Goal: Information Seeking & Learning: Learn about a topic

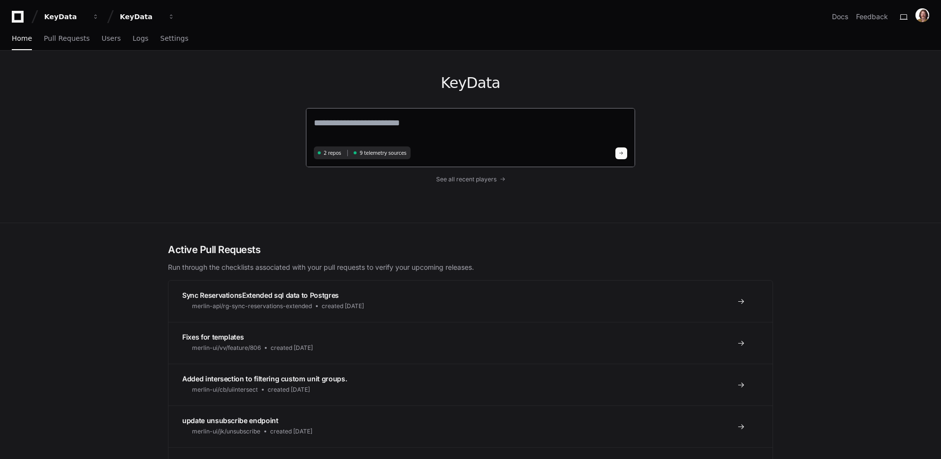
click at [429, 127] on textarea at bounding box center [470, 129] width 313 height 27
click at [71, 44] on link "Pull Requests" at bounding box center [67, 38] width 46 height 23
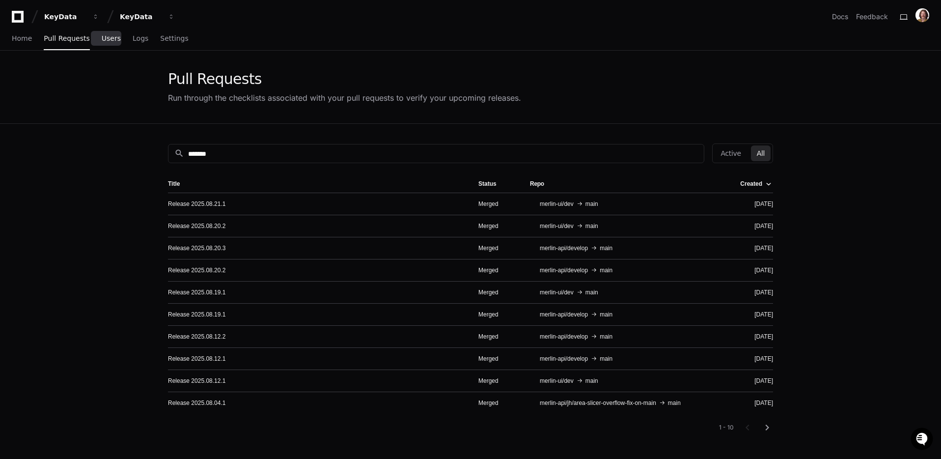
click at [105, 35] on span "Users" at bounding box center [111, 38] width 19 height 6
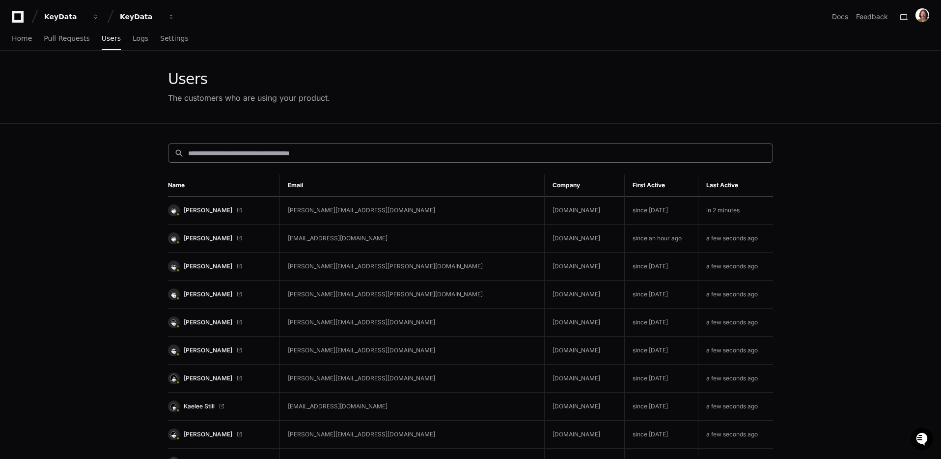
click at [375, 155] on input at bounding box center [477, 153] width 578 height 10
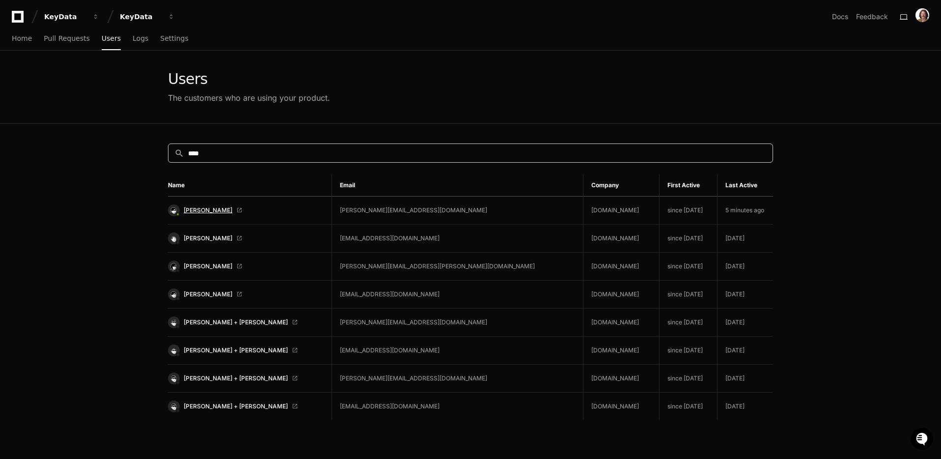
type input "****"
click at [199, 210] on span "[PERSON_NAME]" at bounding box center [208, 210] width 49 height 8
drag, startPoint x: 419, startPoint y: 155, endPoint x: 425, endPoint y: 153, distance: 6.2
click at [420, 155] on input "****" at bounding box center [477, 153] width 578 height 10
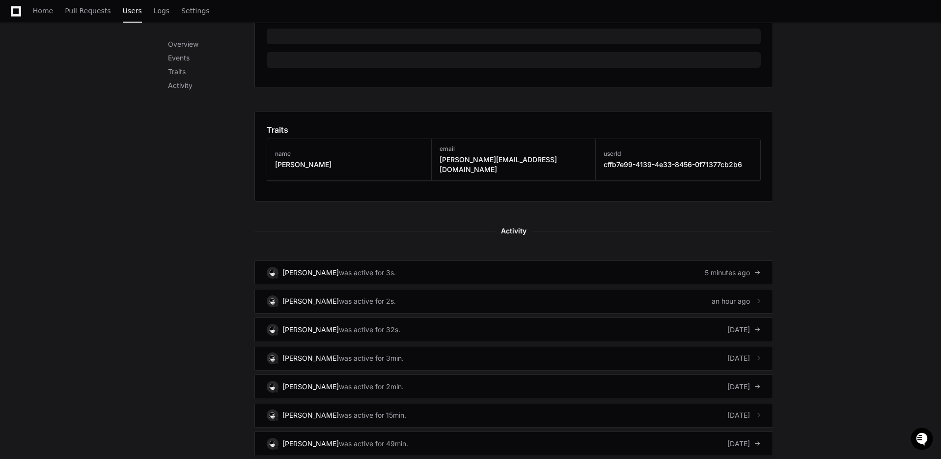
scroll to position [510, 0]
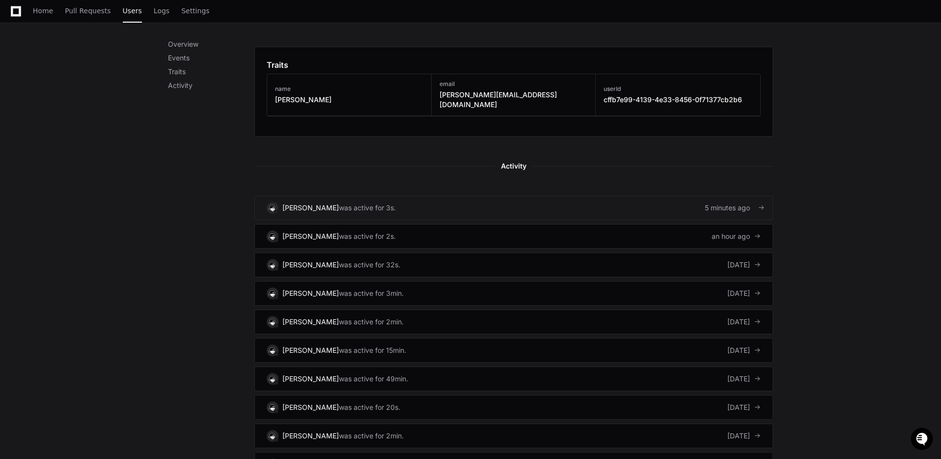
click at [716, 203] on div "5 minutes ago" at bounding box center [733, 208] width 56 height 10
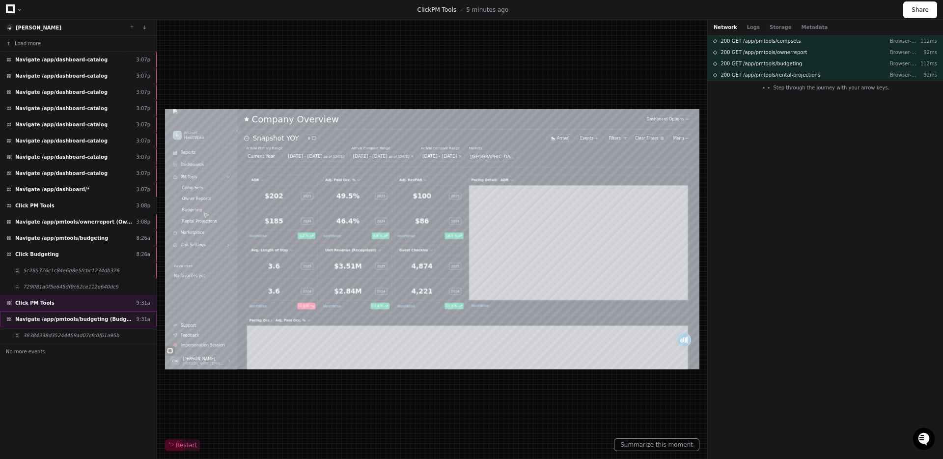
click at [97, 321] on span "Navigate /app/pmtools/budgeting (Budgeting)" at bounding box center [73, 318] width 117 height 7
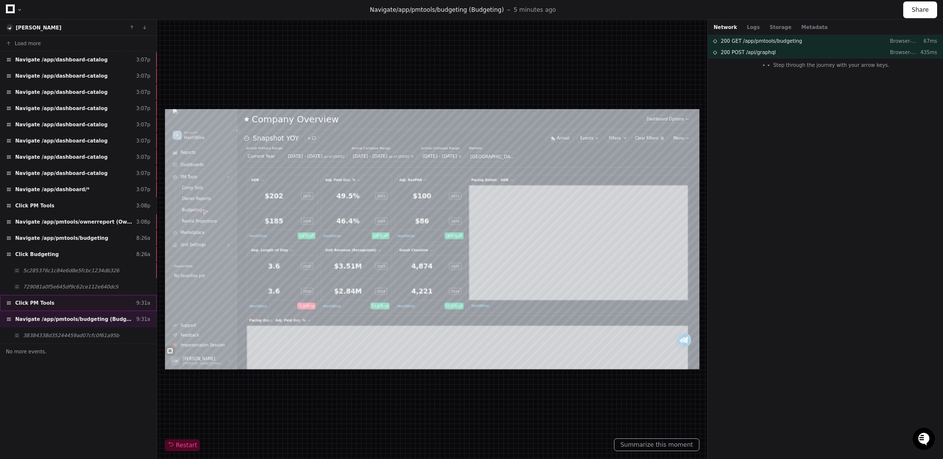
click at [86, 299] on div "Click PM Tools 9:31a" at bounding box center [78, 303] width 157 height 16
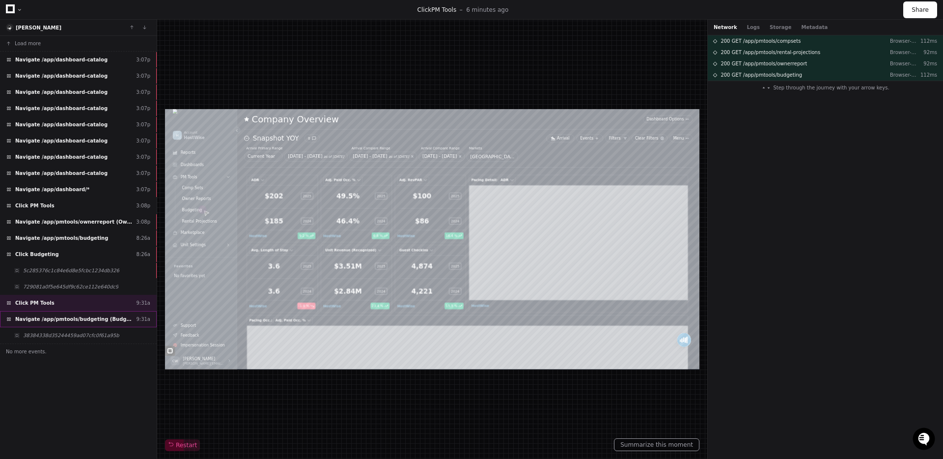
click at [100, 316] on span "Navigate /app/pmtools/budgeting (Budgeting)" at bounding box center [73, 318] width 117 height 7
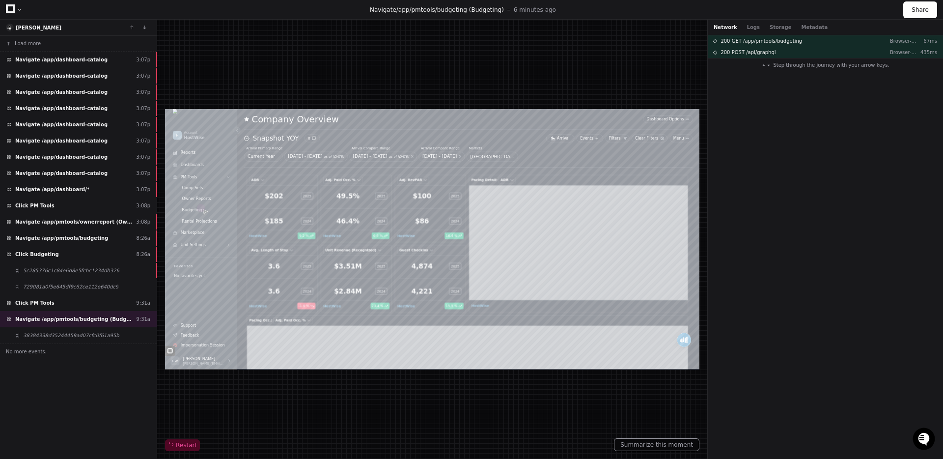
drag, startPoint x: 835, startPoint y: 256, endPoint x: 815, endPoint y: 259, distance: 19.9
click at [0, 0] on div "200 GET /app/pmtools/budgeting Browser-Staging 67ms 200 POST /api/graphql Brows…" at bounding box center [0, 0] width 0 height 0
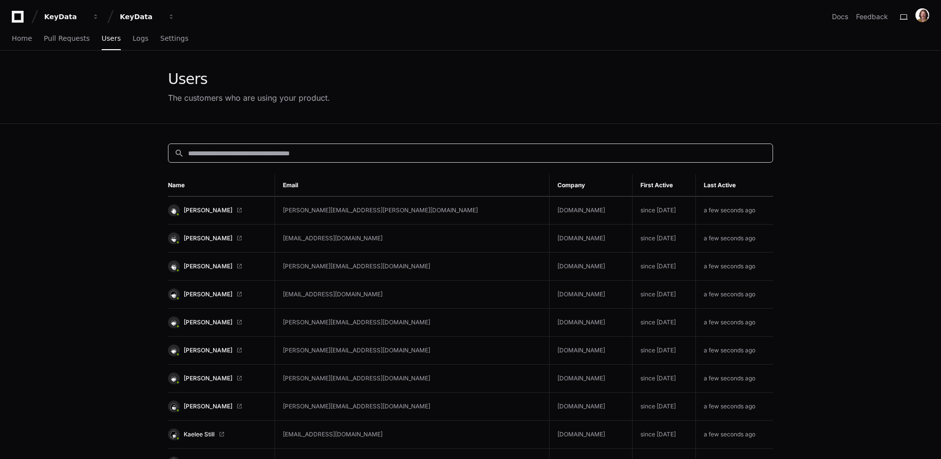
click at [468, 155] on input at bounding box center [477, 153] width 578 height 10
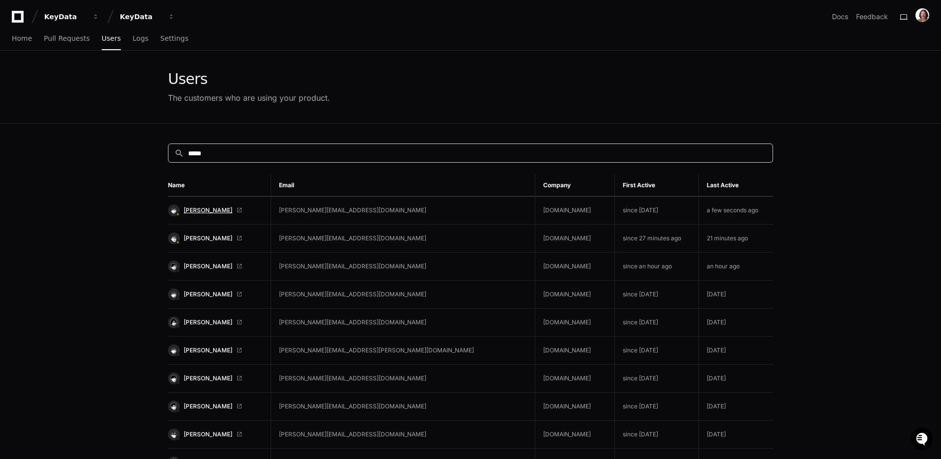
type input "*****"
click at [222, 210] on span "Quinn Monescalchi" at bounding box center [208, 210] width 49 height 8
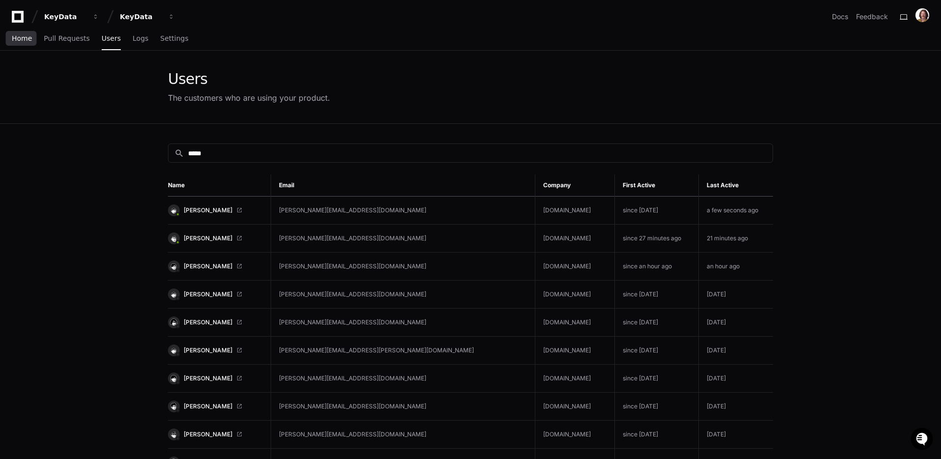
click at [20, 39] on span "Home" at bounding box center [22, 38] width 20 height 6
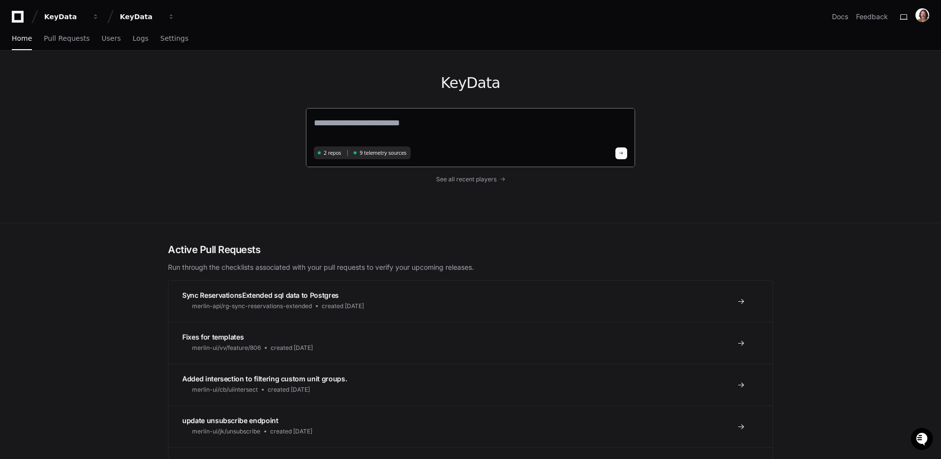
click at [387, 121] on textarea at bounding box center [470, 129] width 313 height 27
click at [460, 135] on textarea at bounding box center [470, 129] width 313 height 27
paste textarea "**********"
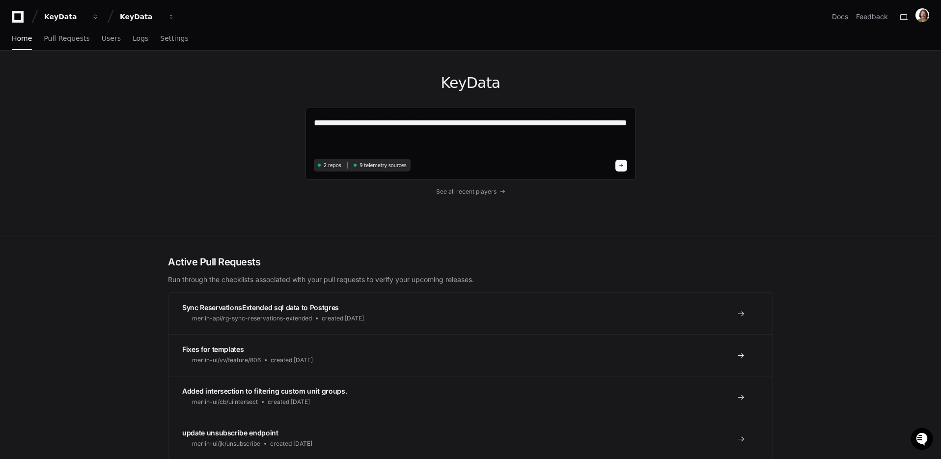
paste textarea "**********"
drag, startPoint x: 578, startPoint y: 124, endPoint x: 621, endPoint y: 126, distance: 42.8
click at [621, 126] on textarea "**********" at bounding box center [470, 136] width 313 height 40
click at [579, 139] on textarea "**********" at bounding box center [470, 136] width 313 height 40
paste textarea "**********"
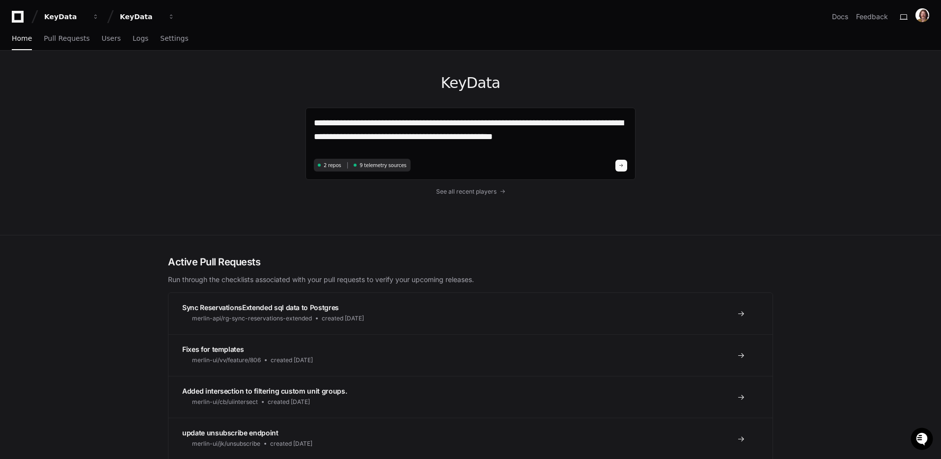
type textarea "**********"
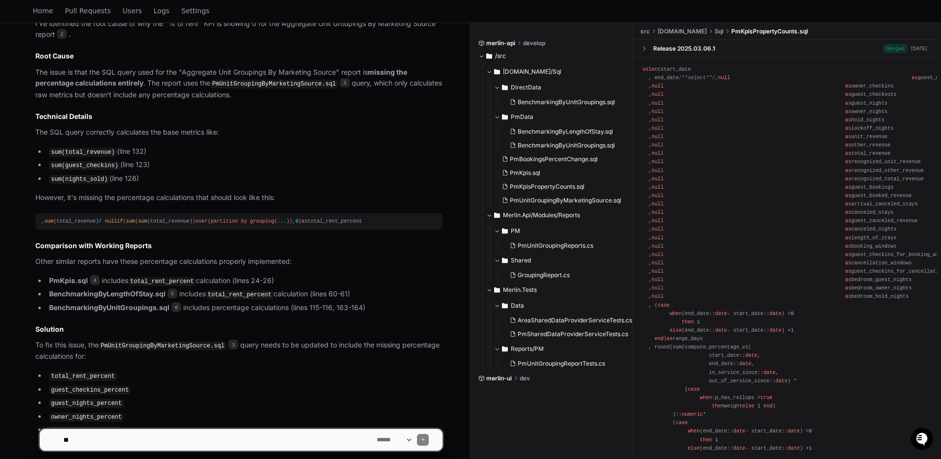
scroll to position [684, 0]
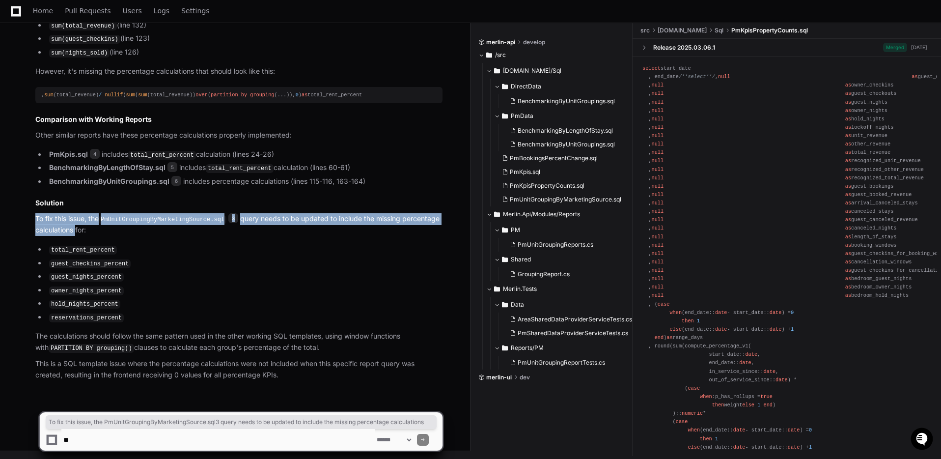
drag, startPoint x: 112, startPoint y: 233, endPoint x: 30, endPoint y: 220, distance: 82.5
click at [30, 220] on div "Click Apply Quinn Monescalchi 7 minutes ago 2 PmUnitGroupingByMarketingSource.s…" at bounding box center [229, 100] width 427 height 562
copy p "To fix this issue, the PmUnitGroupingByMarketingSource.sql 3 query needs to be …"
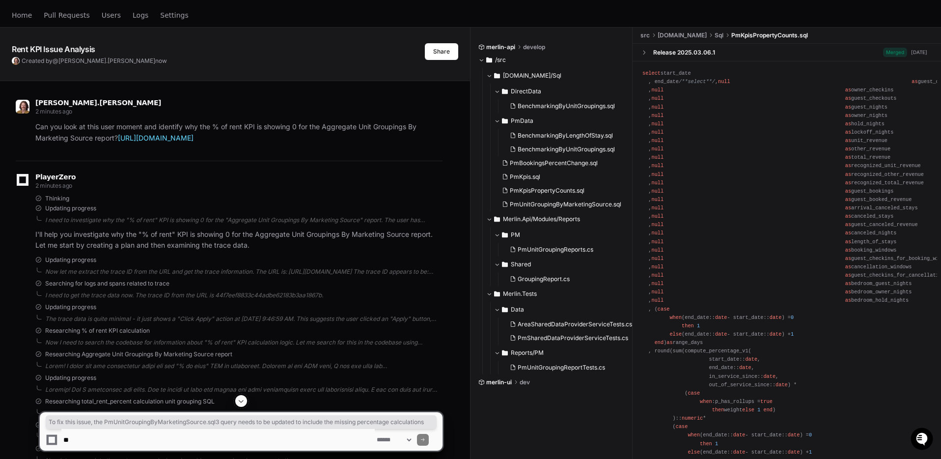
scroll to position [0, 0]
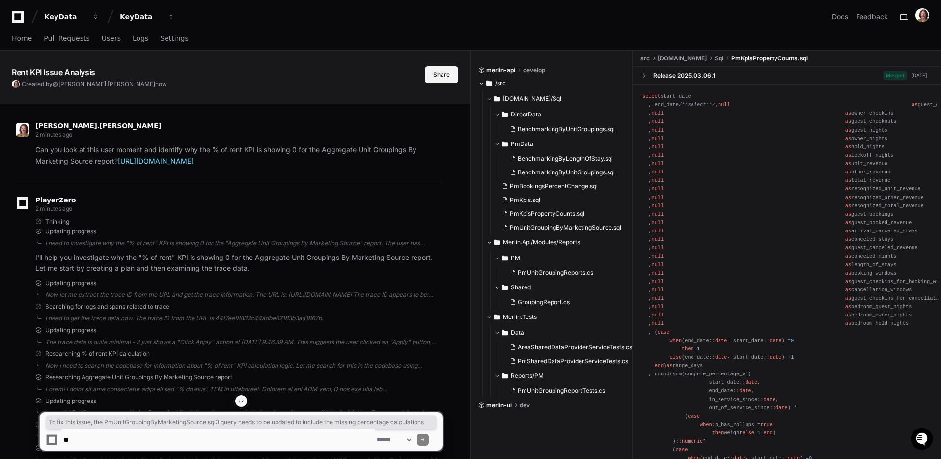
click at [442, 75] on button "Share" at bounding box center [441, 74] width 33 height 17
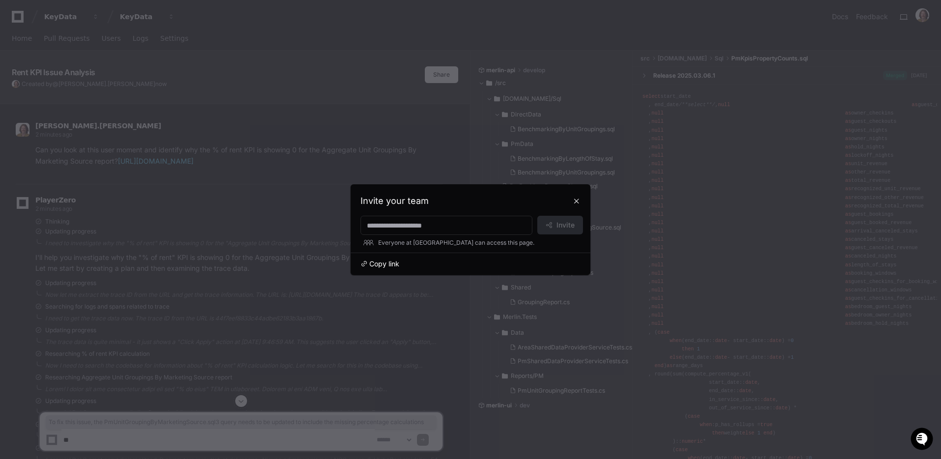
click at [375, 265] on span "Copy link" at bounding box center [384, 264] width 30 height 10
click at [576, 201] on button at bounding box center [577, 201] width 16 height 16
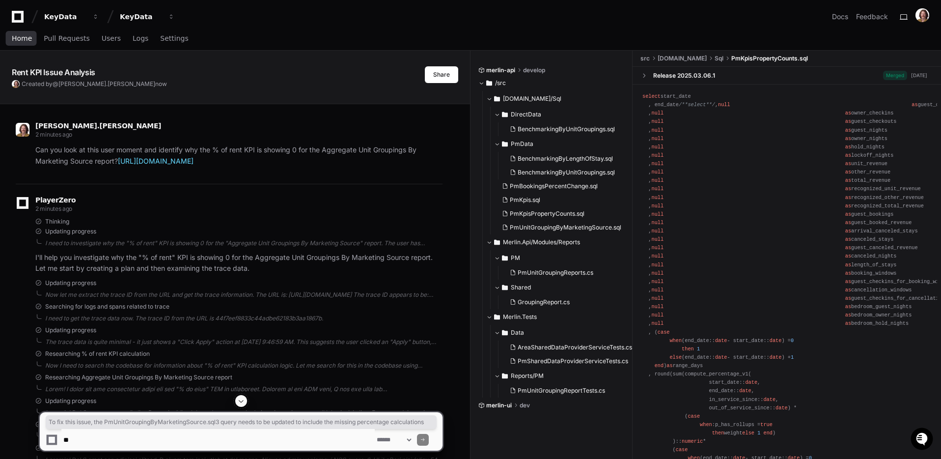
click at [23, 39] on span "Home" at bounding box center [22, 38] width 20 height 6
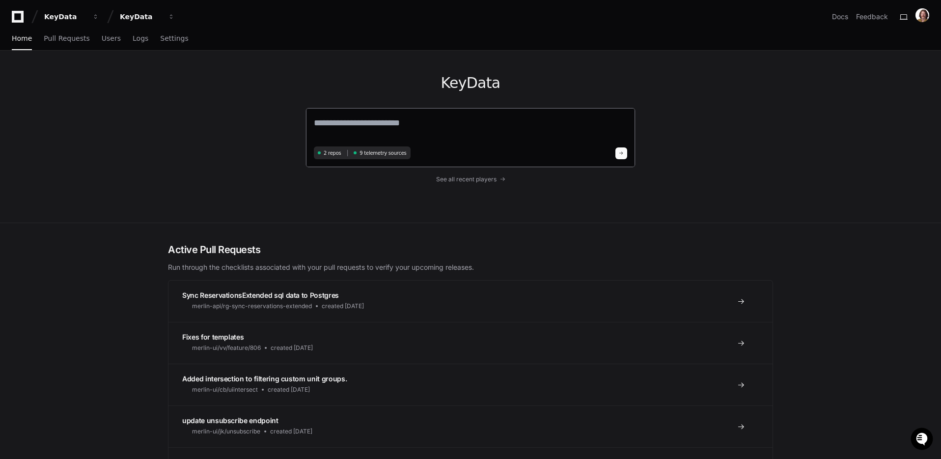
click at [380, 127] on textarea at bounding box center [470, 129] width 313 height 27
type textarea "*"
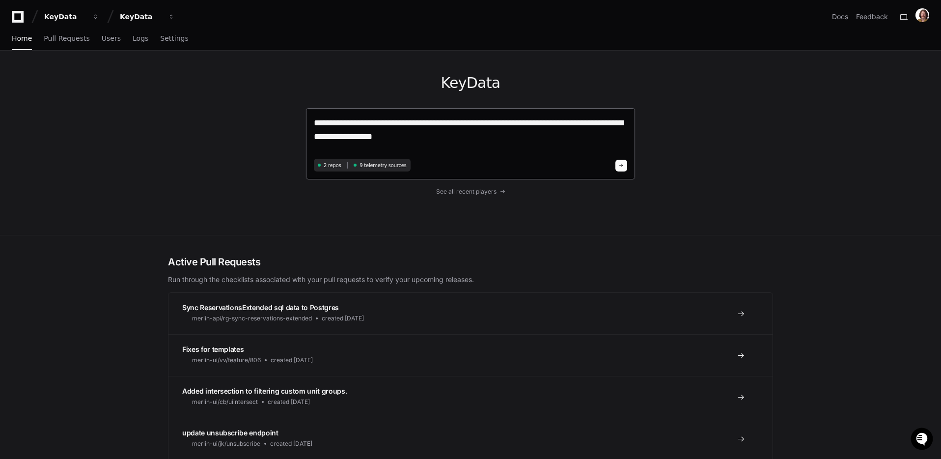
paste textarea "**********"
type textarea "**********"
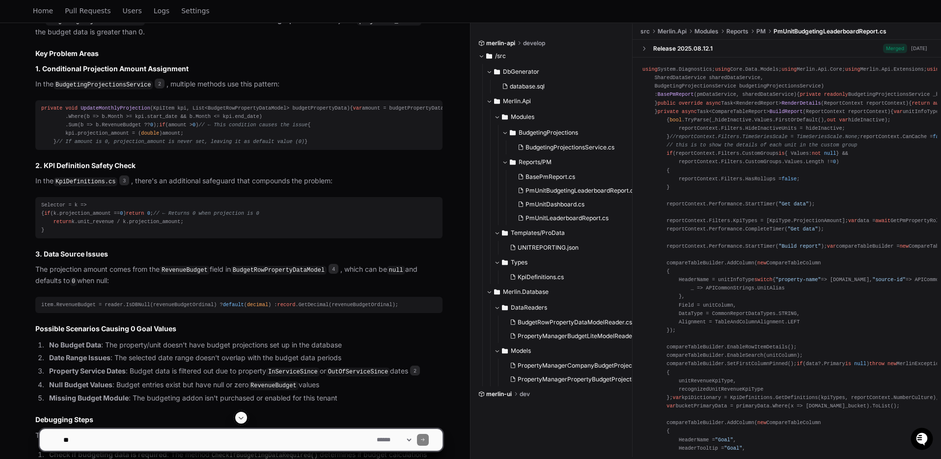
scroll to position [968, 0]
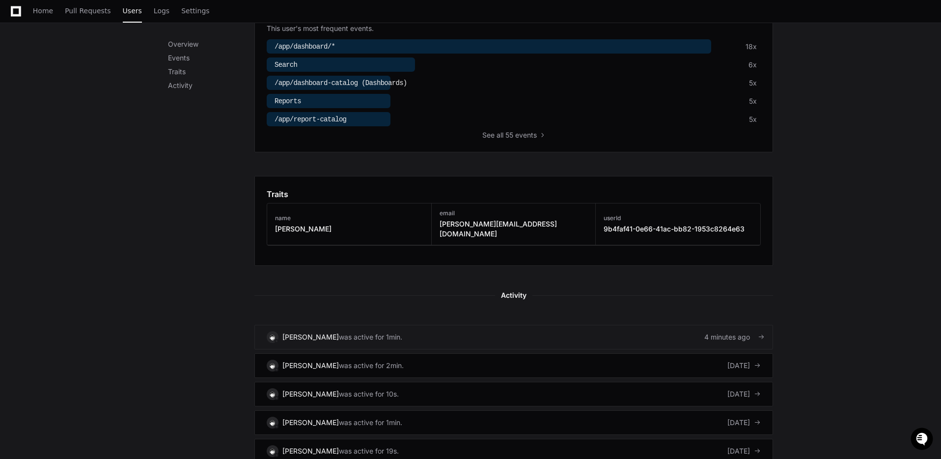
scroll to position [454, 0]
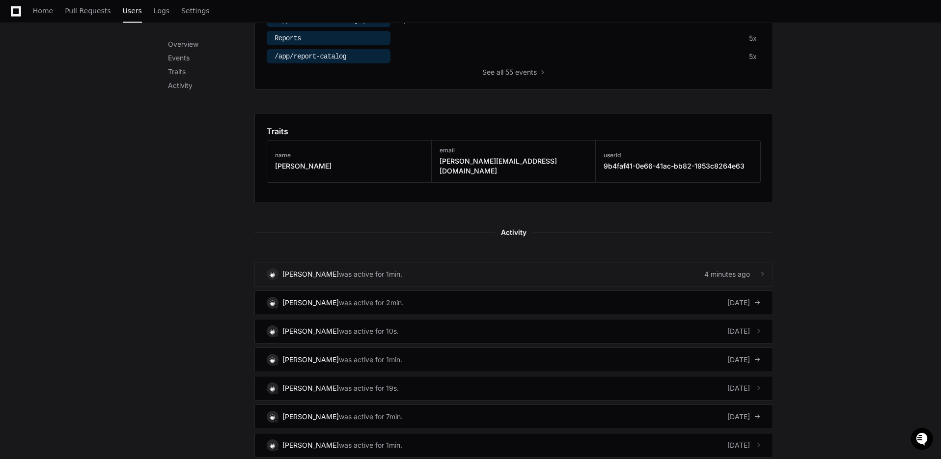
drag, startPoint x: 347, startPoint y: 261, endPoint x: 373, endPoint y: 262, distance: 26.0
click at [347, 269] on div "was active for 1min." at bounding box center [370, 274] width 63 height 10
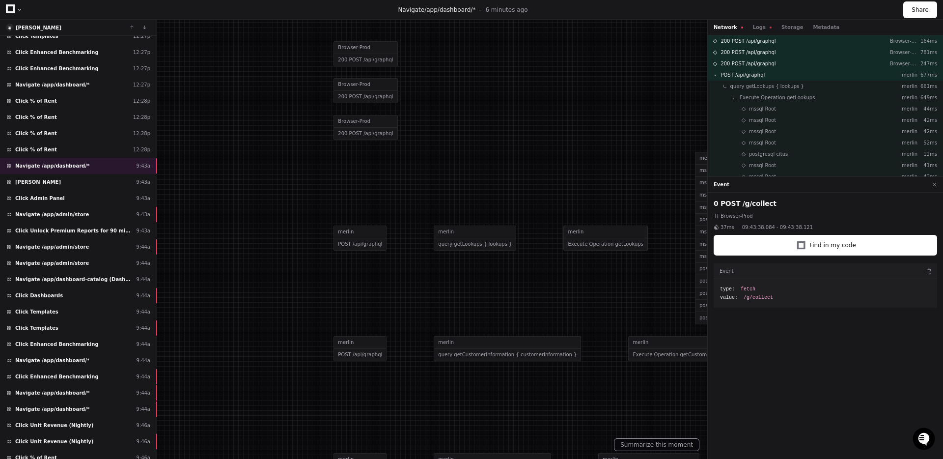
scroll to position [224, 0]
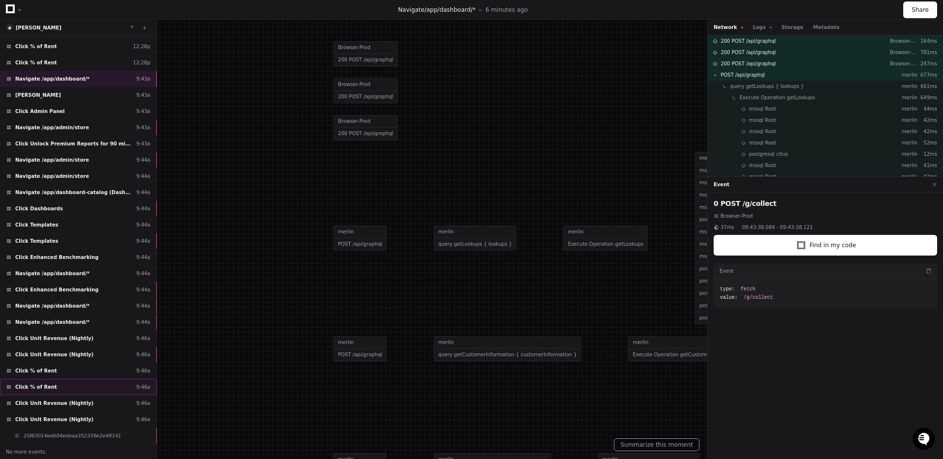
click at [69, 385] on div "Click % of Rent 9:46a" at bounding box center [78, 387] width 157 height 16
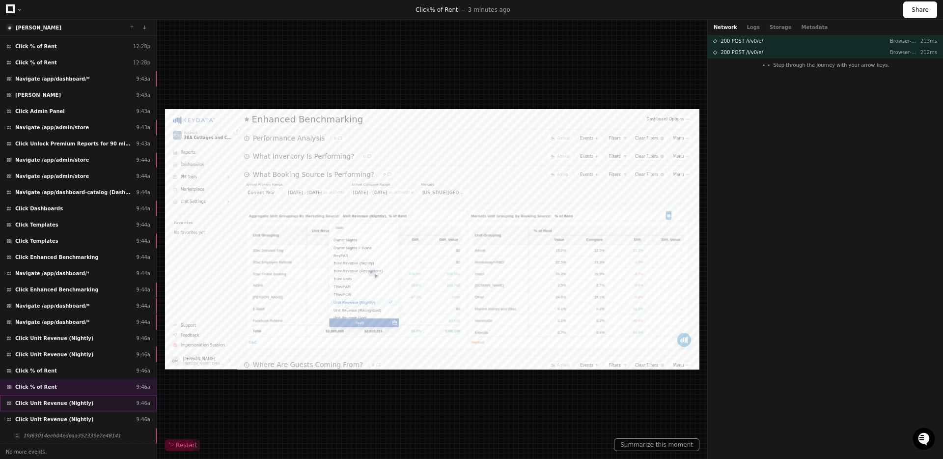
scroll to position [448, 0]
click at [86, 437] on span "1fd63014eeb04edeaa352339e2e48141" at bounding box center [72, 435] width 98 height 7
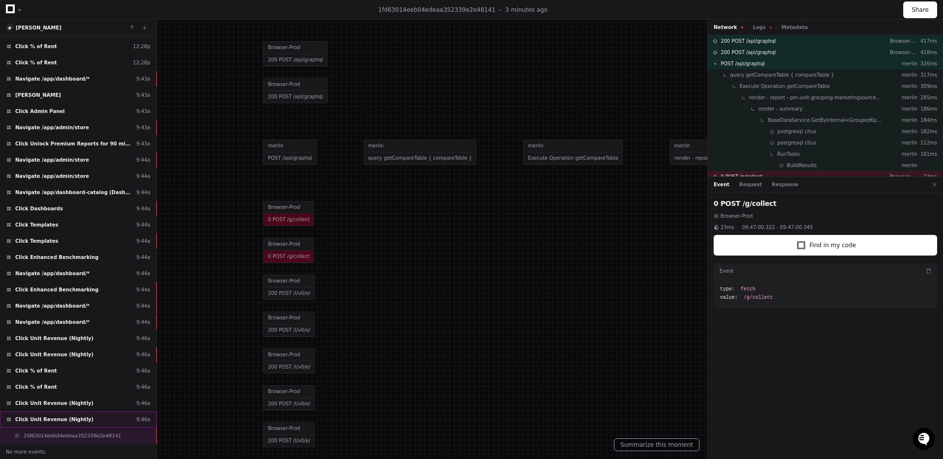
click at [87, 411] on div "Click Unit Revenue (Nightly) 9:46a" at bounding box center [78, 419] width 157 height 16
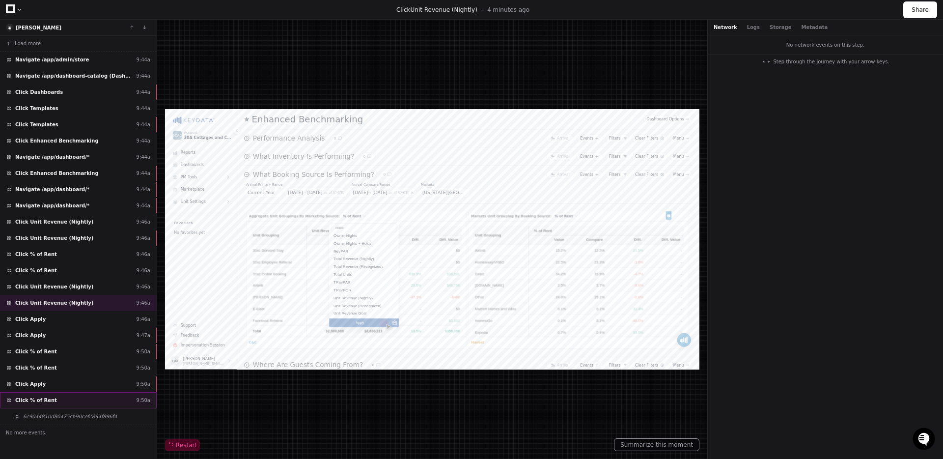
click at [74, 403] on div "Click % of Rent 9:50a" at bounding box center [78, 400] width 157 height 16
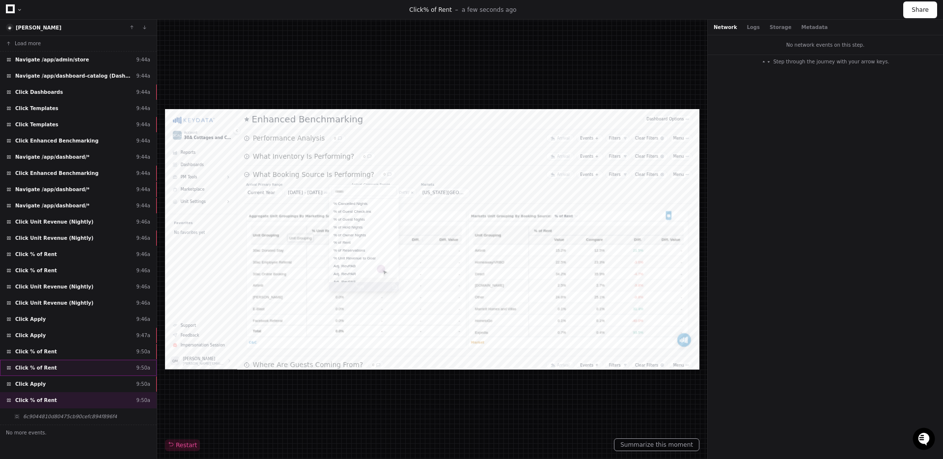
scroll to position [64, 0]
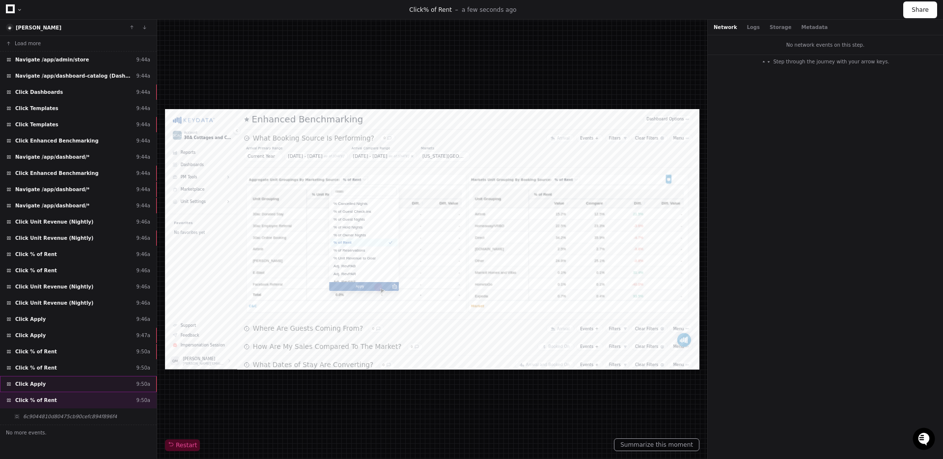
click at [72, 384] on div "Click Apply 9:50a" at bounding box center [78, 384] width 157 height 16
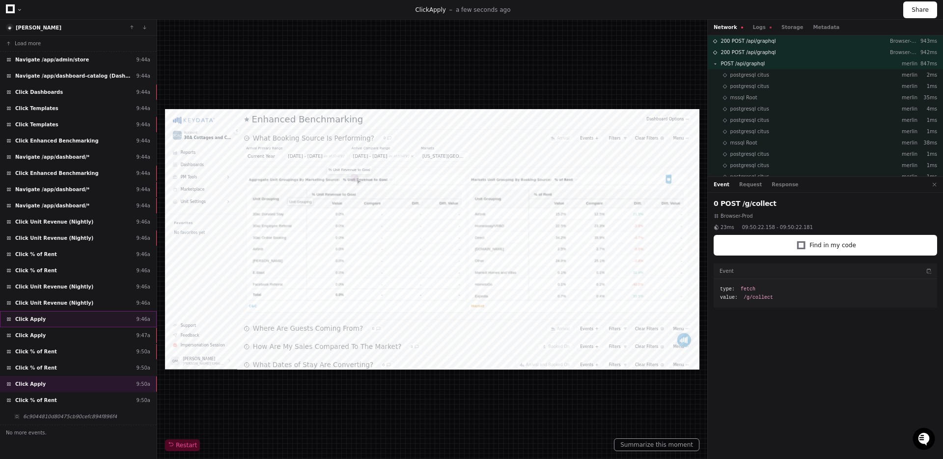
click at [88, 316] on div "Click Apply 9:46a" at bounding box center [78, 319] width 157 height 16
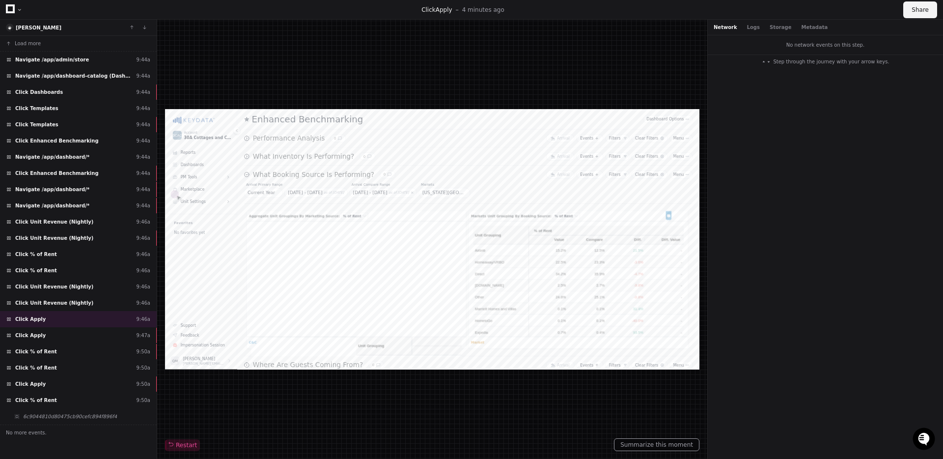
click at [924, 8] on button "Share" at bounding box center [920, 9] width 34 height 17
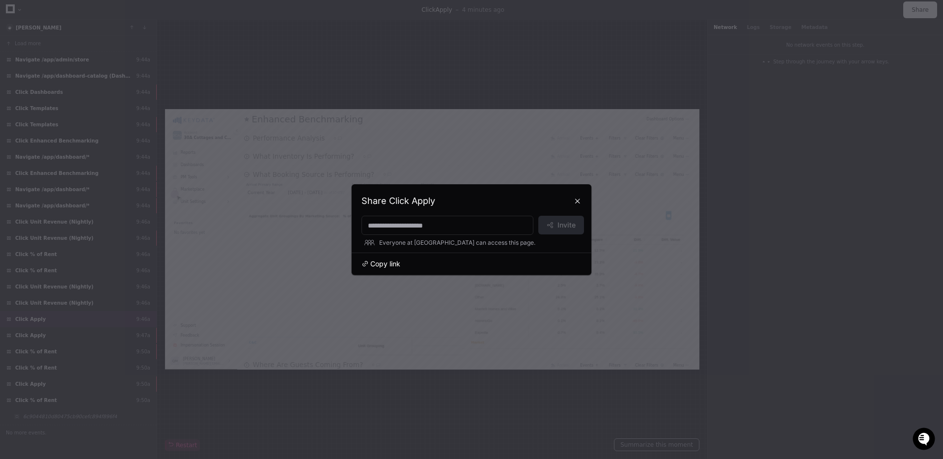
click at [0, 0] on span "Copy link" at bounding box center [0, 0] width 0 height 0
click at [579, 200] on button at bounding box center [578, 201] width 16 height 16
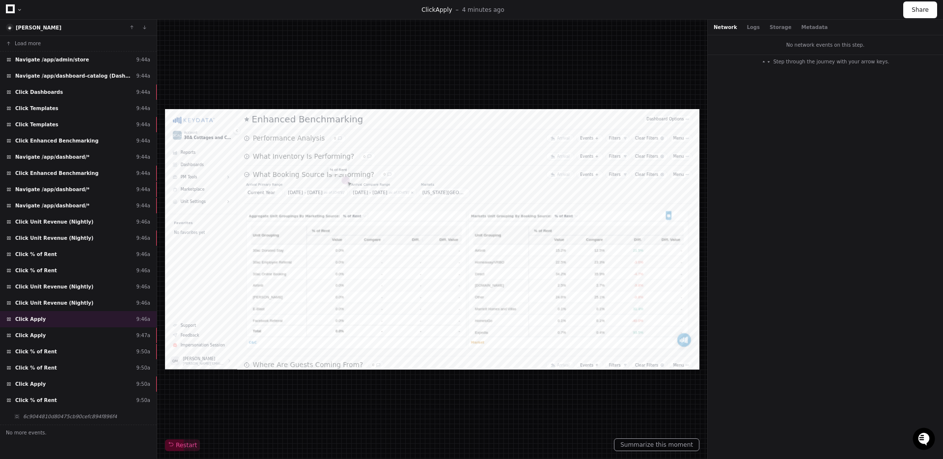
scroll to position [64, 0]
click at [919, 14] on button "Share" at bounding box center [920, 9] width 34 height 17
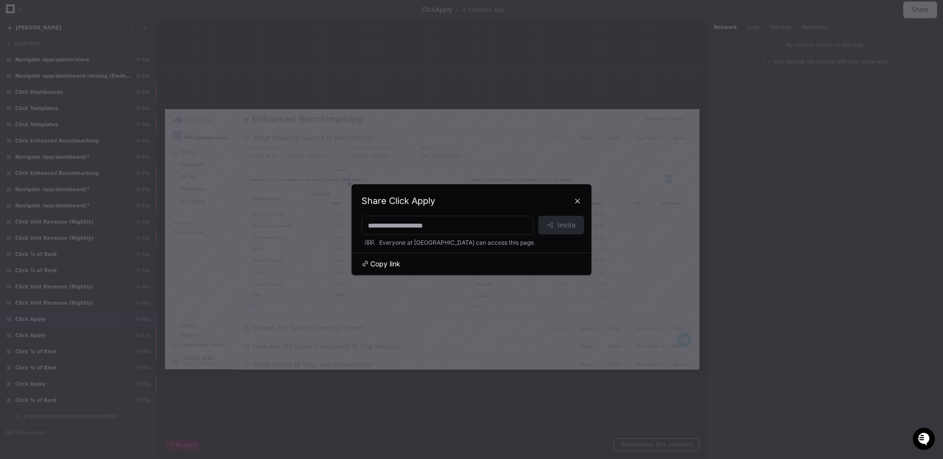
click at [389, 263] on span "Copy link" at bounding box center [385, 264] width 30 height 10
click at [531, 116] on div at bounding box center [337, 237] width 387 height 243
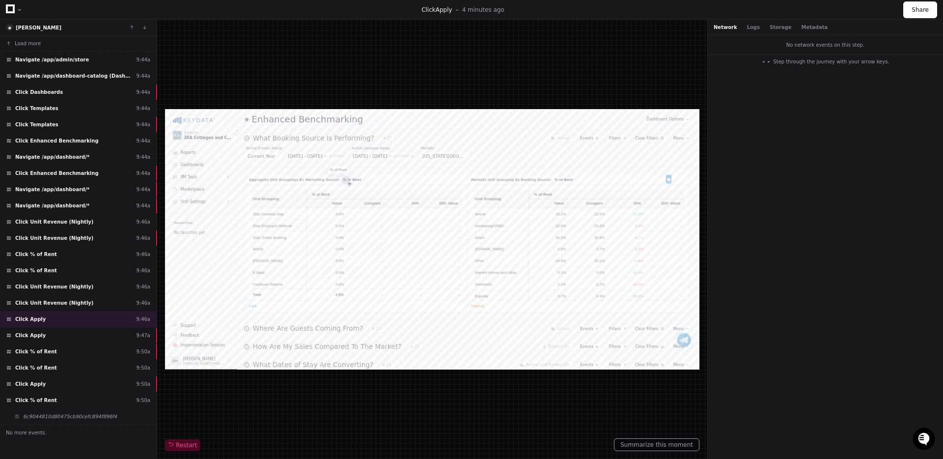
click at [15, 10] on div at bounding box center [14, 9] width 17 height 14
click at [15, 6] on div at bounding box center [14, 9] width 17 height 14
click at [10, 8] on icon at bounding box center [10, 8] width 9 height 9
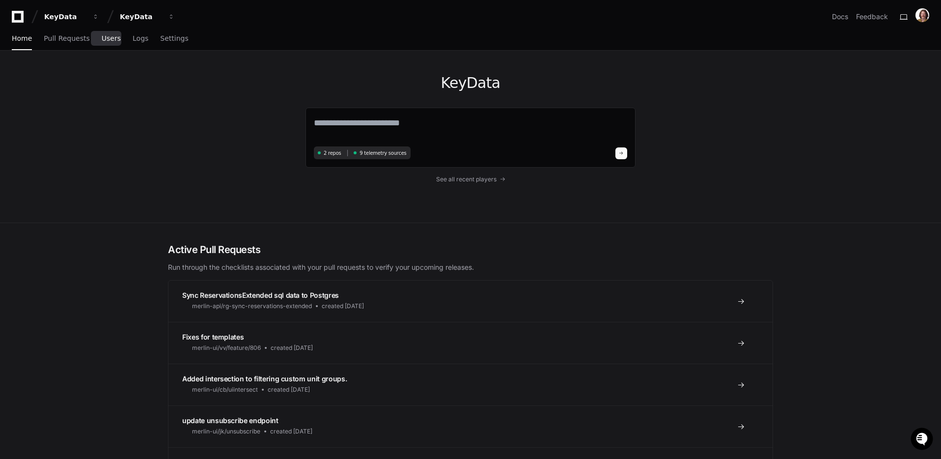
click at [106, 38] on span "Users" at bounding box center [111, 38] width 19 height 6
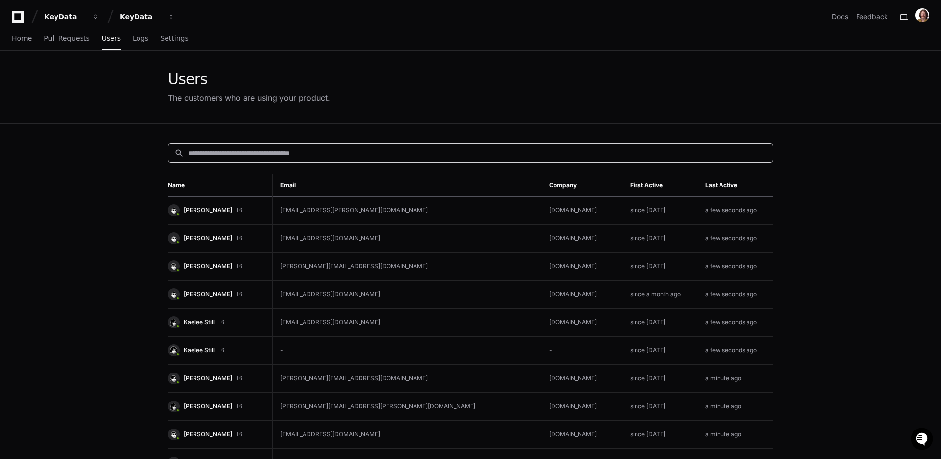
click at [462, 152] on input at bounding box center [477, 153] width 578 height 10
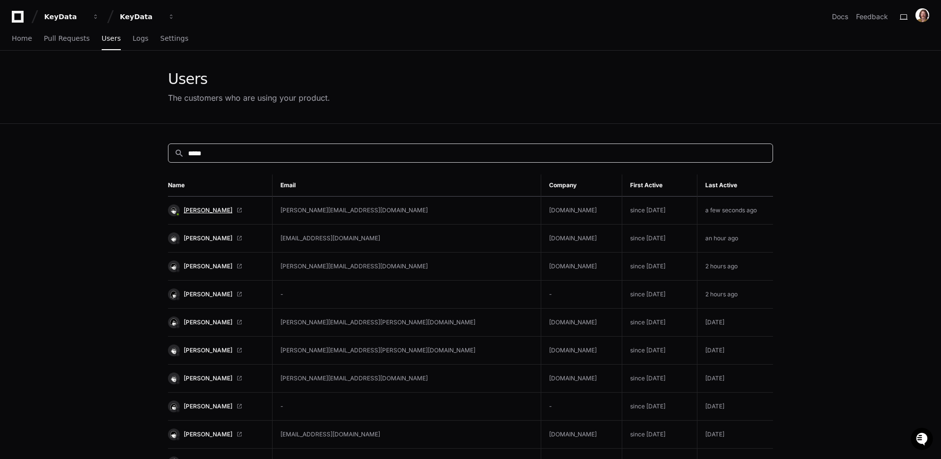
type input "*****"
click at [232, 210] on span "[PERSON_NAME]" at bounding box center [208, 210] width 49 height 8
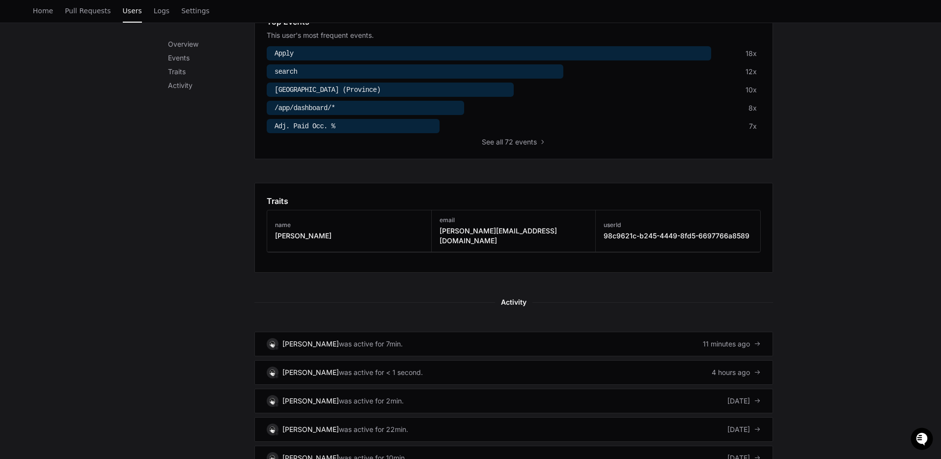
scroll to position [445, 0]
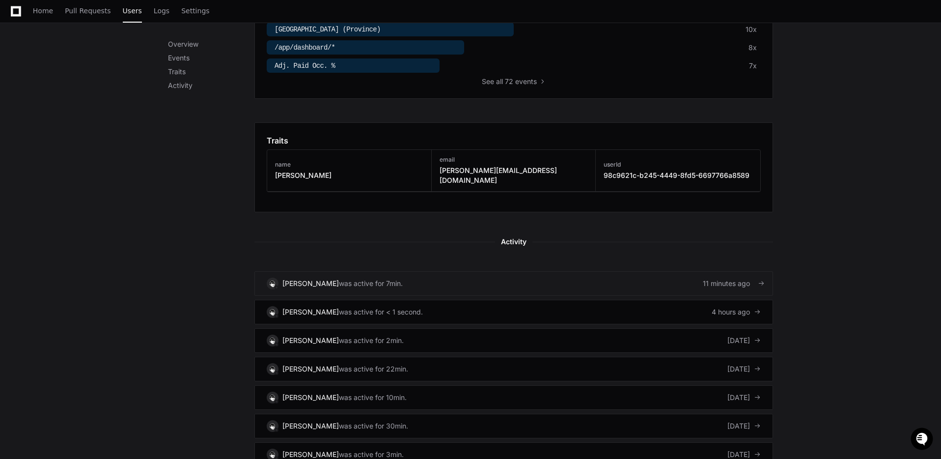
click at [327, 278] on div "[PERSON_NAME]" at bounding box center [310, 283] width 56 height 10
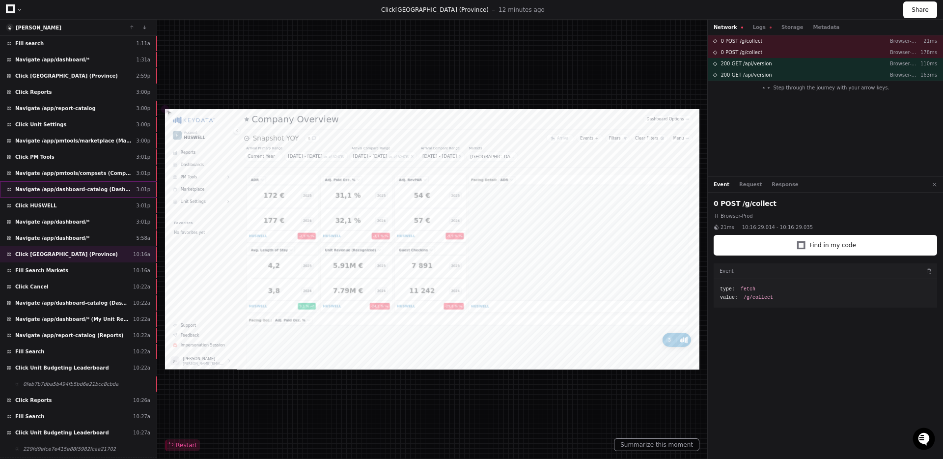
scroll to position [62, 0]
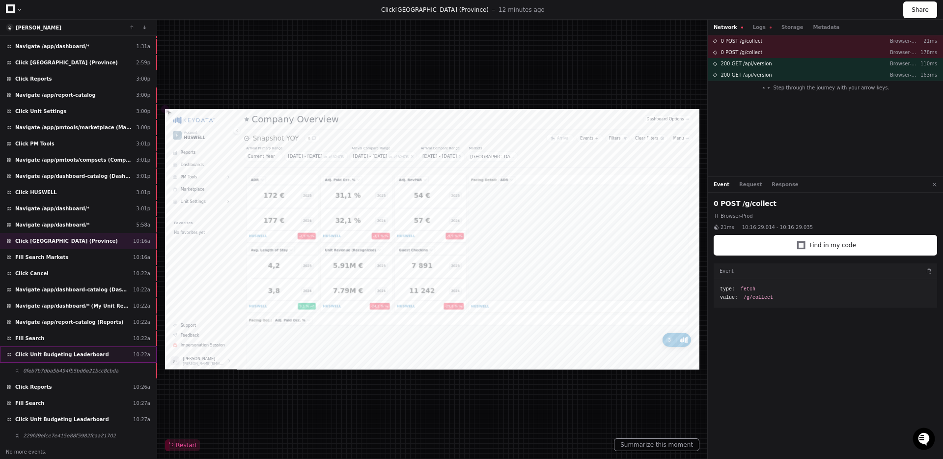
click at [88, 354] on span "Click Unit Budgeting Leaderboard" at bounding box center [62, 354] width 94 height 7
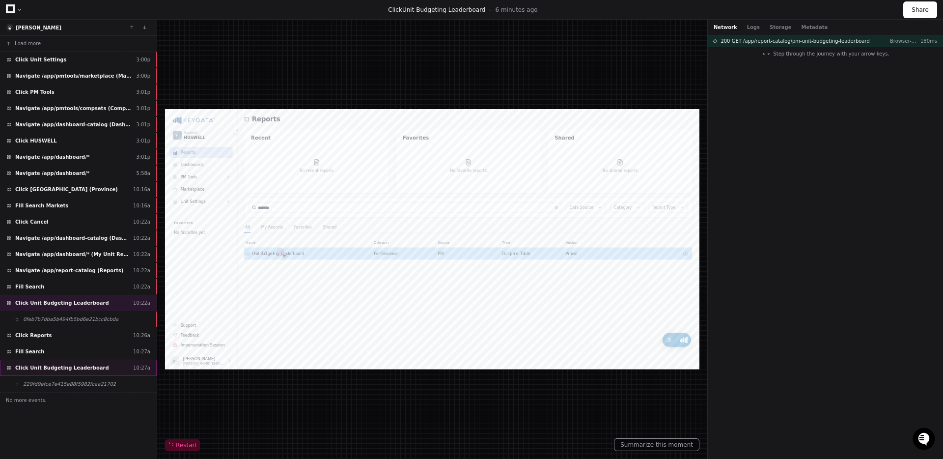
click at [89, 367] on span "Click Unit Budgeting Leaderboard" at bounding box center [62, 367] width 94 height 7
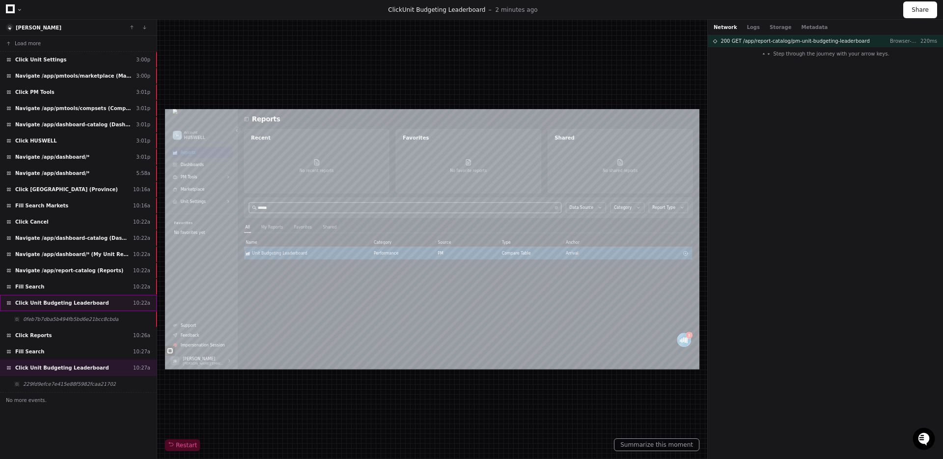
click at [106, 304] on div "Click Unit Budgeting Leaderboard 10:22a" at bounding box center [78, 303] width 157 height 16
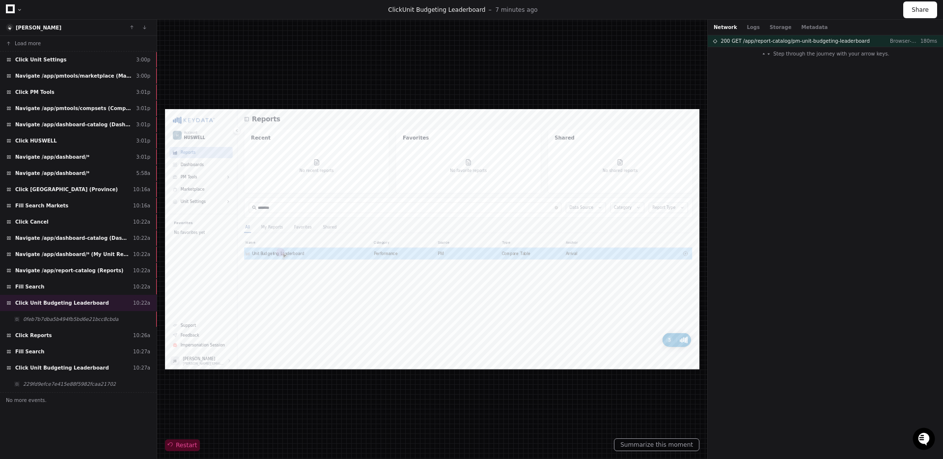
click at [175, 222] on span at bounding box center [535, 222] width 792 height 0
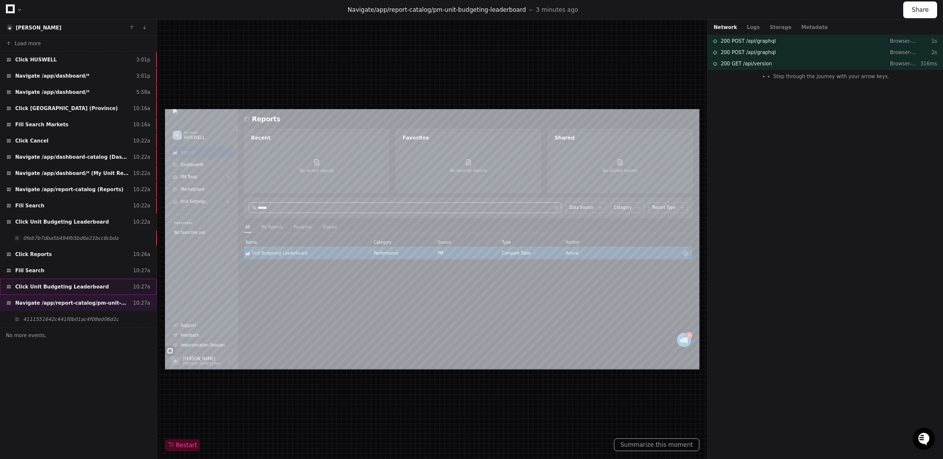
click at [104, 284] on div "Click Unit Budgeting Leaderboard 10:27a" at bounding box center [78, 286] width 157 height 16
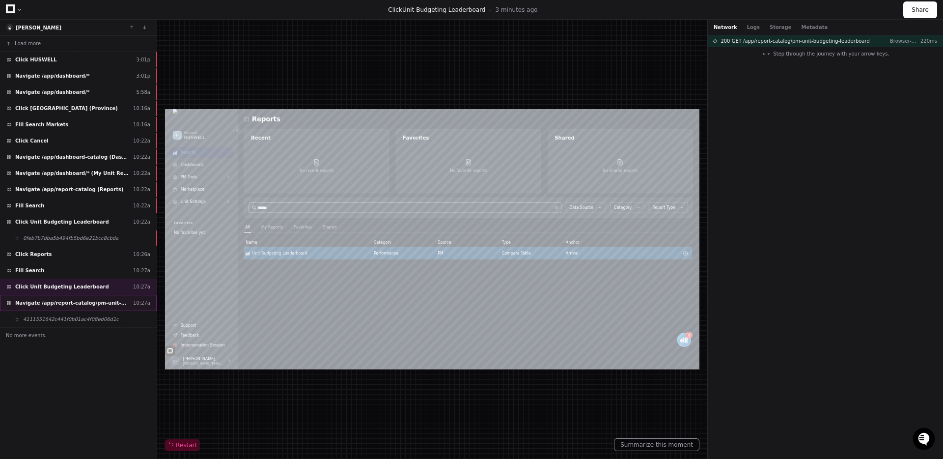
click at [96, 301] on span "Navigate /app/report-catalog/pm-unit-budgeting-leaderboard" at bounding box center [72, 302] width 114 height 7
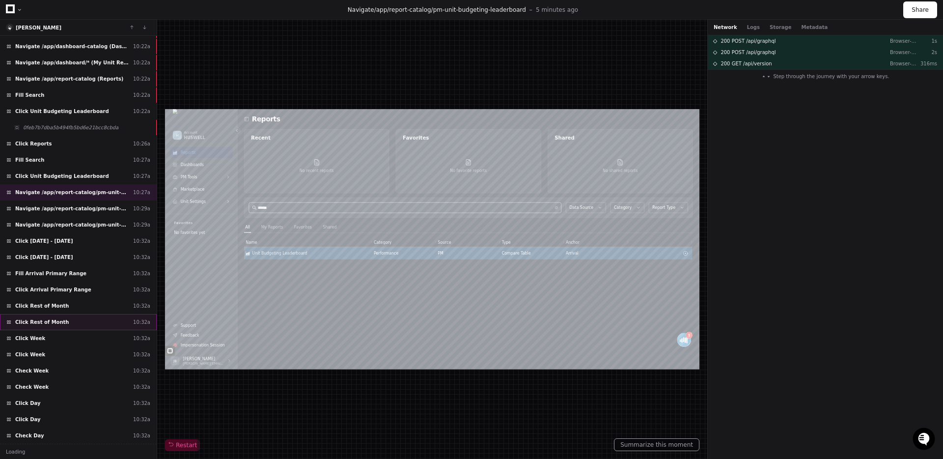
scroll to position [143, 0]
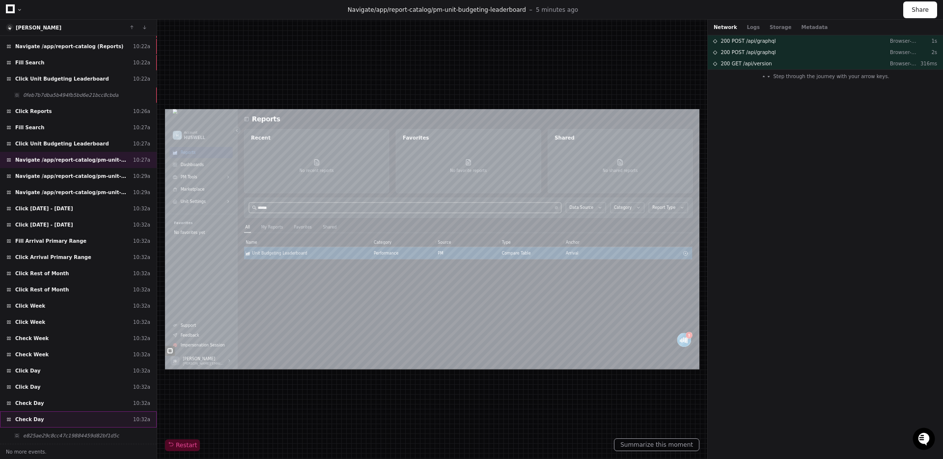
click at [62, 413] on div "Check Day 10:32a" at bounding box center [78, 419] width 157 height 16
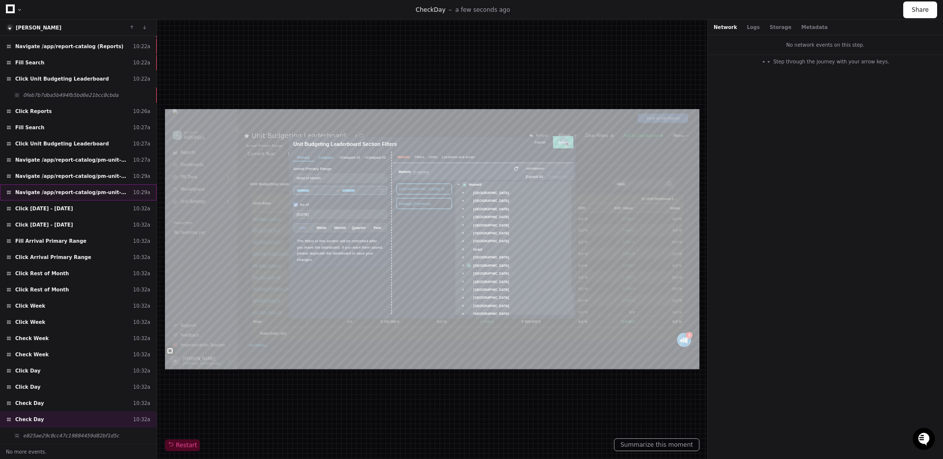
click at [83, 193] on span "Navigate /app/report-catalog/pm-unit-budgeting-leaderboard" at bounding box center [72, 192] width 114 height 7
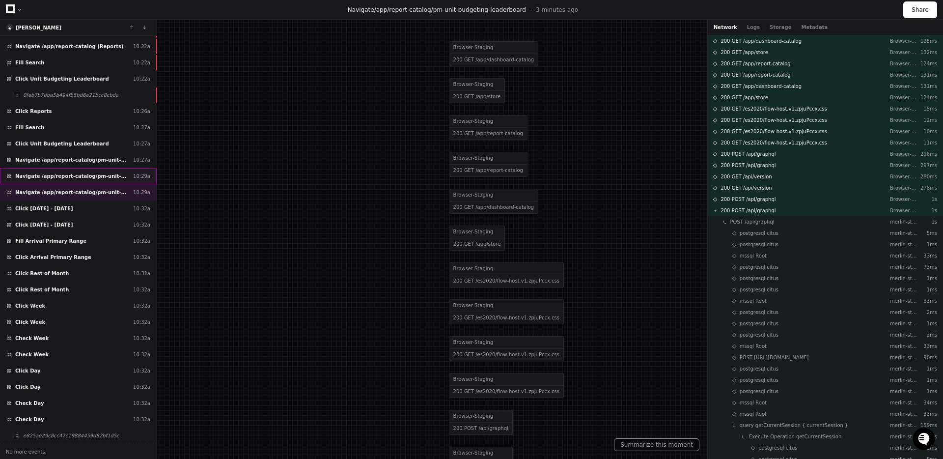
click at [78, 176] on span "Navigate /app/report-catalog/pm-unit-budgeting-leaderboard" at bounding box center [72, 175] width 114 height 7
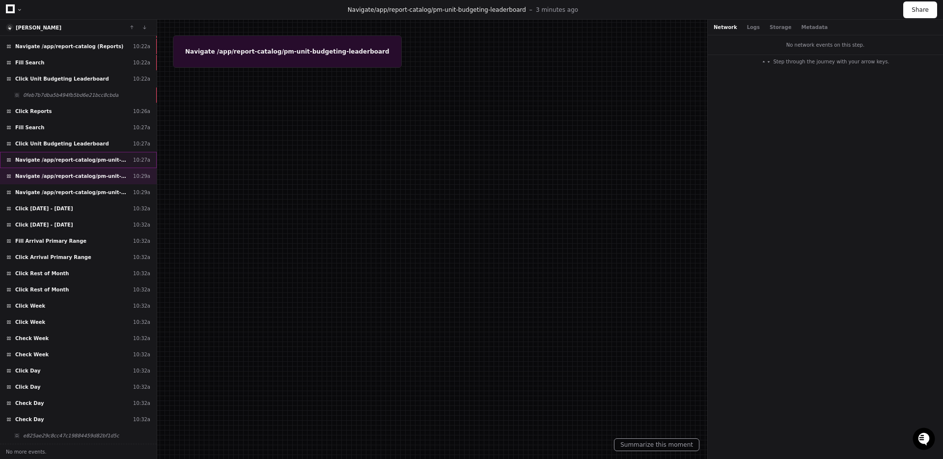
drag, startPoint x: 77, startPoint y: 158, endPoint x: 77, endPoint y: 164, distance: 5.4
click at [77, 158] on span "Navigate /app/report-catalog/pm-unit-budgeting-leaderboard" at bounding box center [72, 159] width 114 height 7
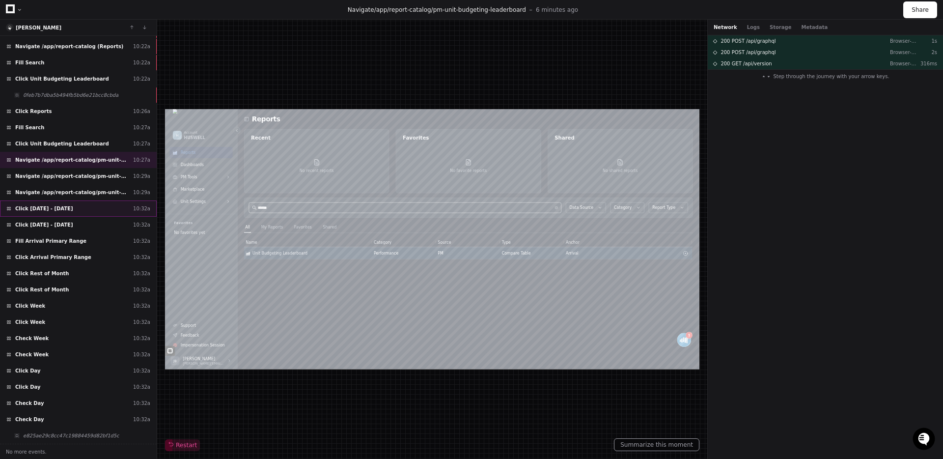
click at [73, 209] on span "Click 1/1/2025 - 12/31/2025" at bounding box center [43, 208] width 57 height 7
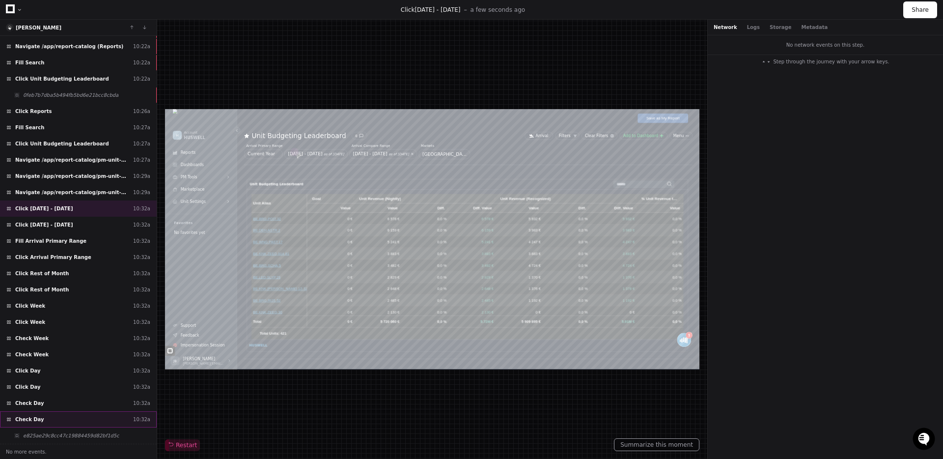
click at [69, 414] on div "Check Day 10:32a" at bounding box center [78, 419] width 157 height 16
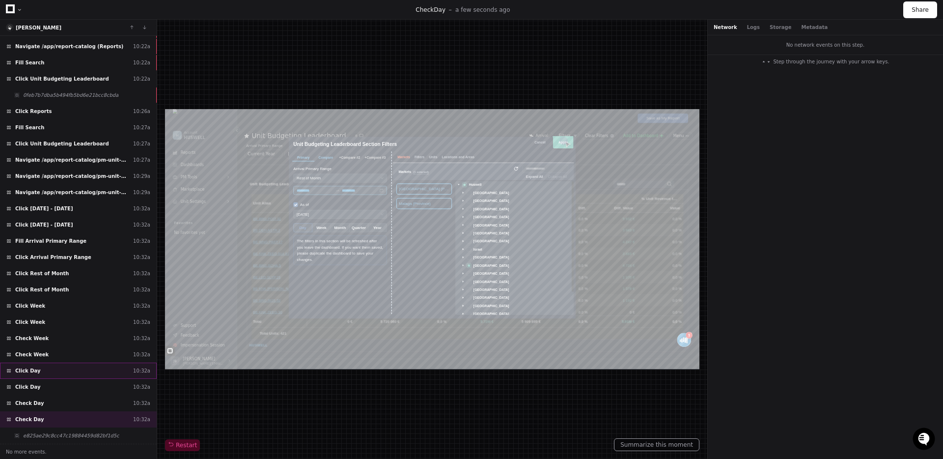
click at [43, 373] on div "Click Day 10:32a" at bounding box center [78, 370] width 157 height 16
click at [42, 356] on span "Check Week" at bounding box center [31, 354] width 33 height 7
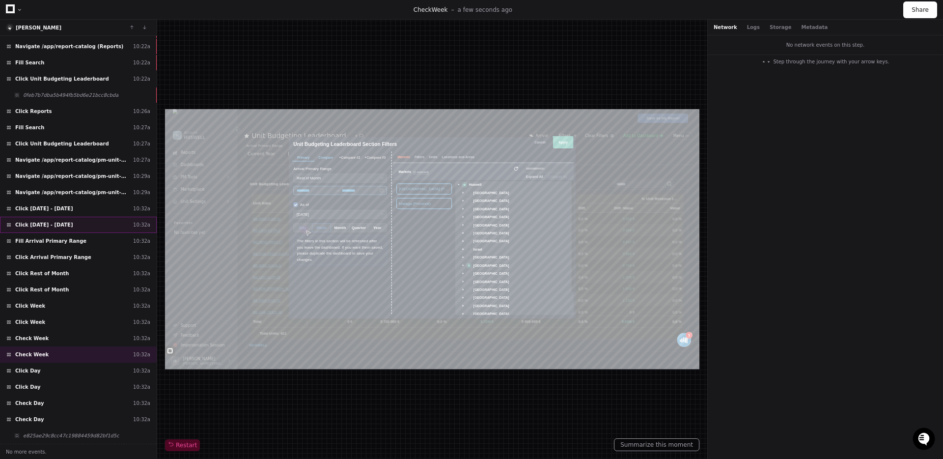
click at [65, 218] on div "Click 1/1/2025 - 12/31/2025 10:32a" at bounding box center [78, 225] width 157 height 16
click at [913, 10] on button "Share" at bounding box center [920, 9] width 34 height 17
type input "*"
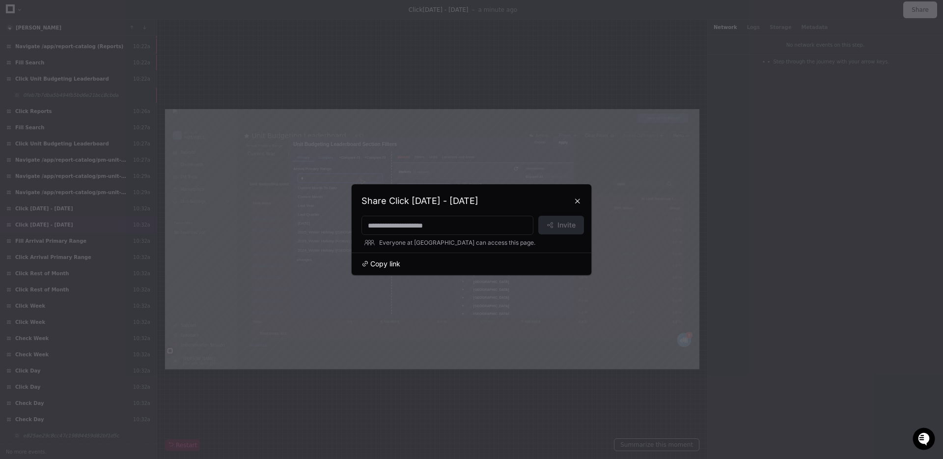
click at [389, 264] on span "Copy link" at bounding box center [385, 264] width 30 height 10
click at [577, 198] on button at bounding box center [578, 201] width 16 height 16
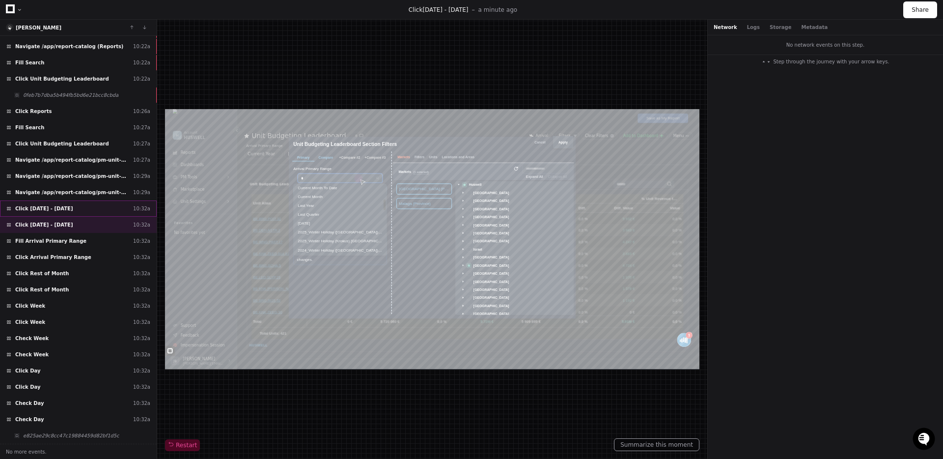
click at [62, 205] on span "Click 1/1/2025 - 12/31/2025" at bounding box center [43, 208] width 57 height 7
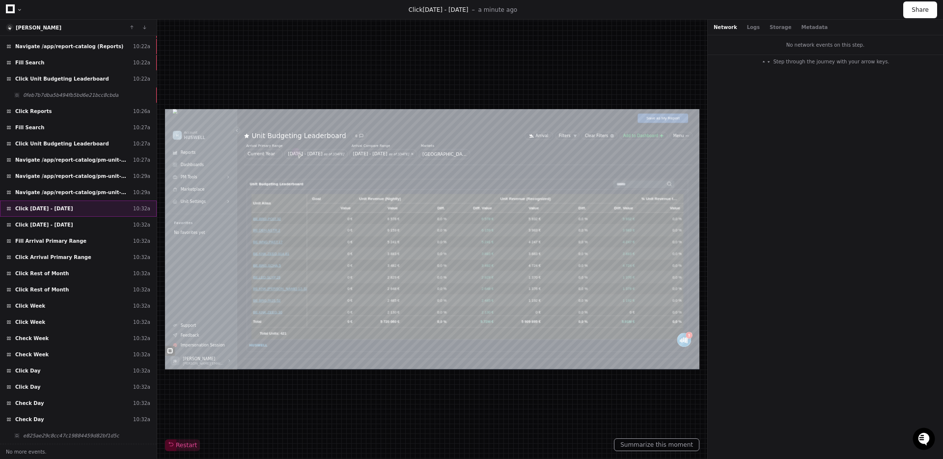
type input "********"
type input "**********"
